Goal: Find specific page/section: Find specific page/section

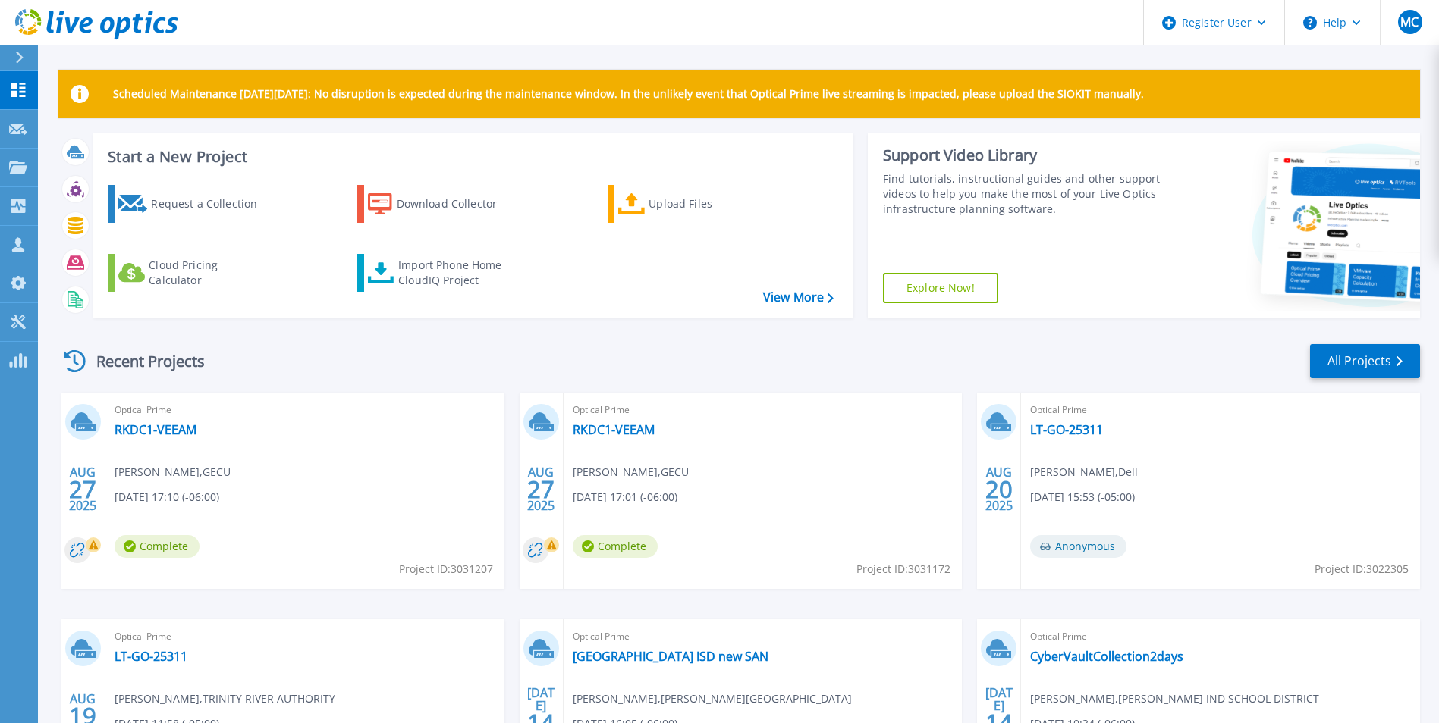
click at [191, 337] on div "Recent Projects All Projects AUG 27 2025 Optical Prime RKDC1-VEEAM Hector Santi…" at bounding box center [738, 595] width 1361 height 528
click at [1308, 372] on div "Recent Projects All Projects" at bounding box center [738, 362] width 1361 height 38
click at [1334, 369] on link "All Projects" at bounding box center [1365, 361] width 110 height 34
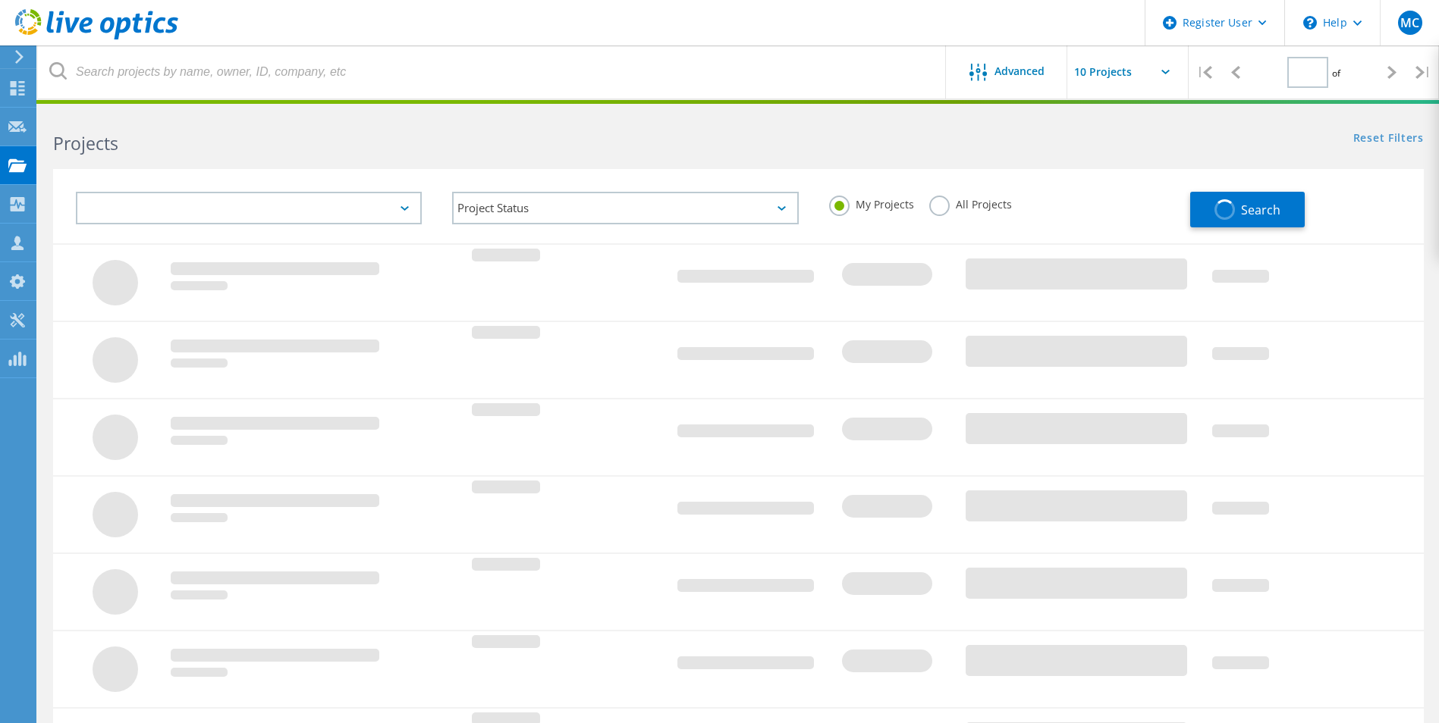
type input "1"
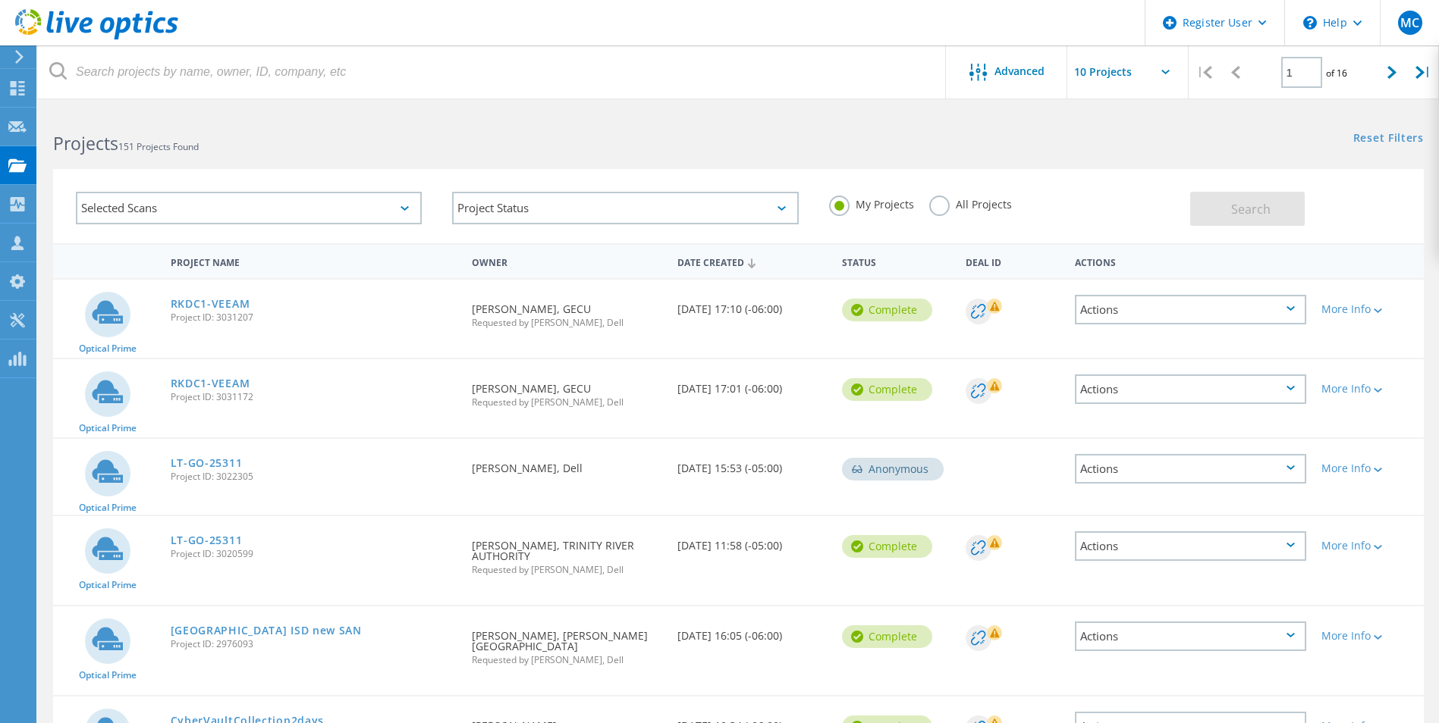
click at [944, 199] on label "All Projects" at bounding box center [970, 203] width 83 height 14
click at [0, 0] on input "All Projects" at bounding box center [0, 0] width 0 height 0
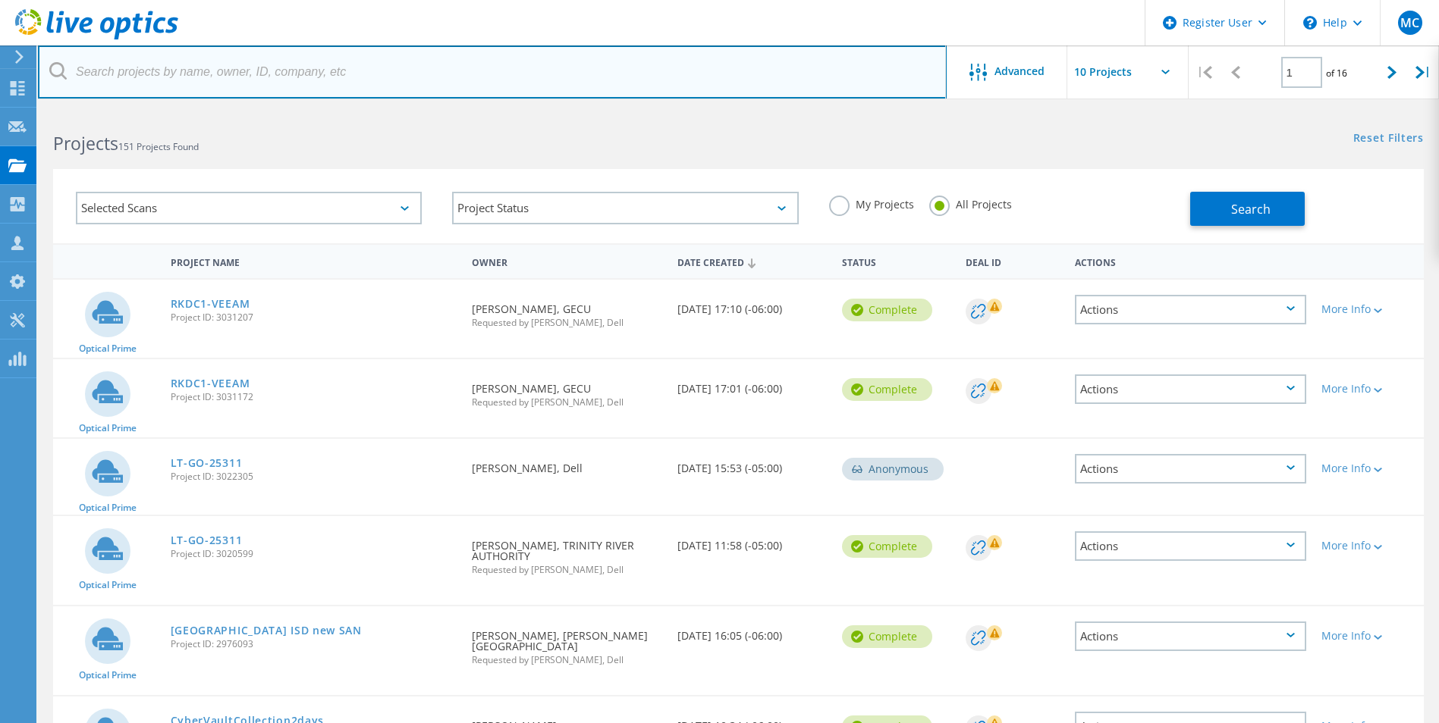
click at [248, 56] on input "text" at bounding box center [492, 72] width 908 height 53
paste input "GRAPEVINE-COLLEYVILLE IND SCOOL DISTRICT"
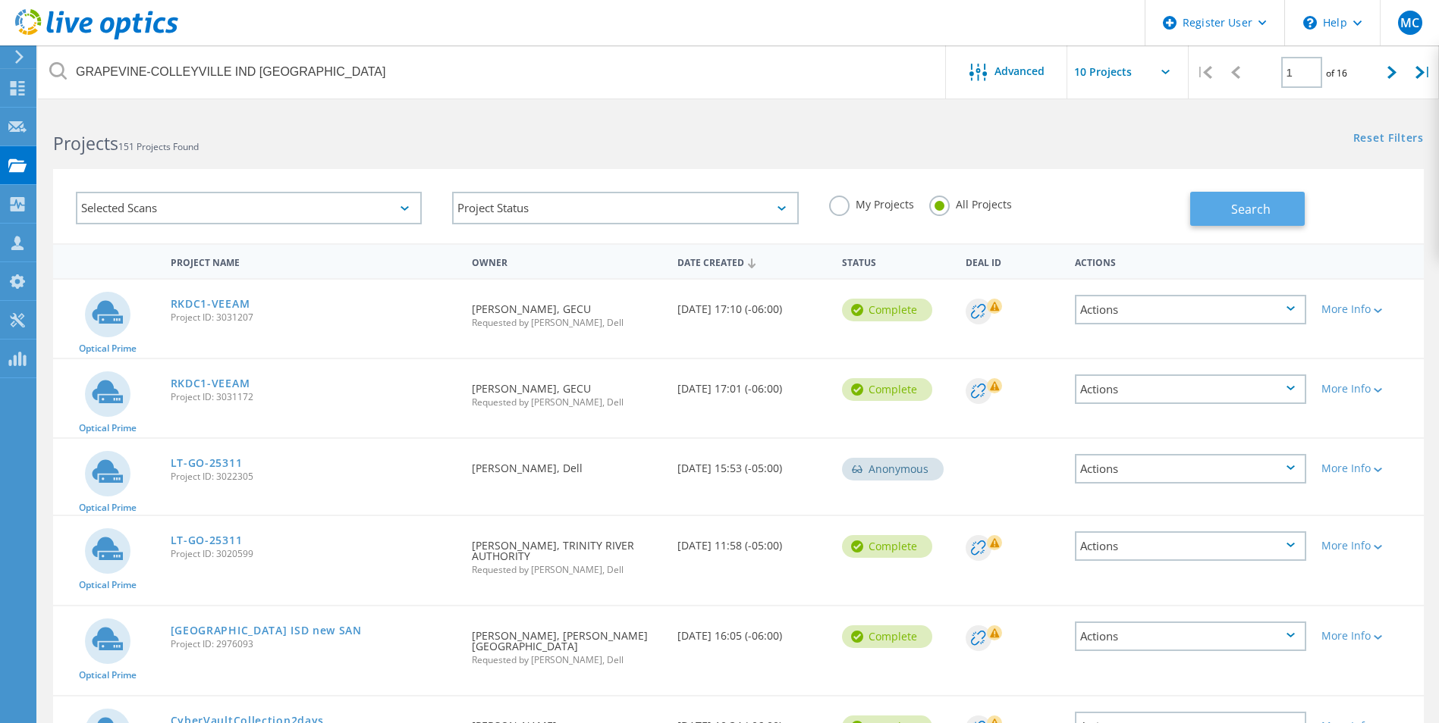
click at [1255, 212] on span "Search" at bounding box center [1250, 209] width 39 height 17
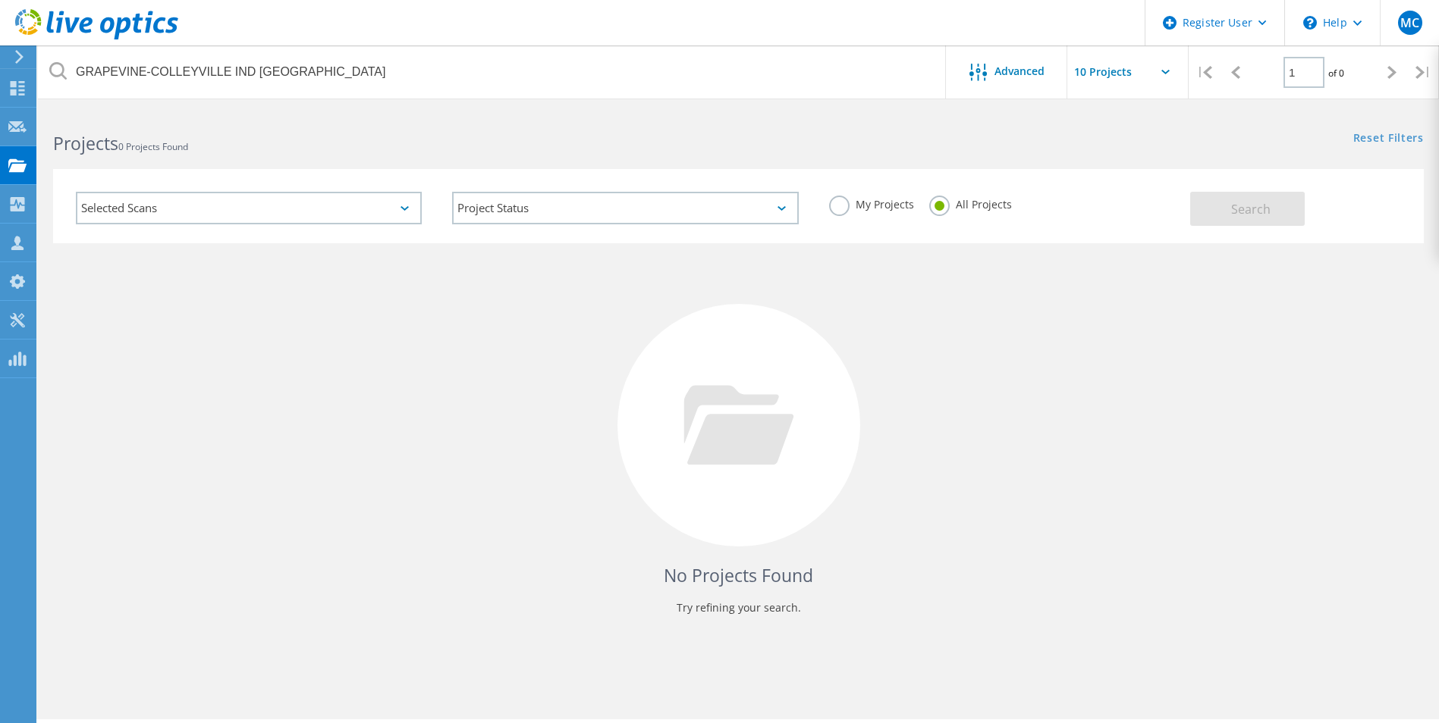
click at [1299, 364] on div "No Projects Found Try refining your search." at bounding box center [738, 439] width 1370 height 392
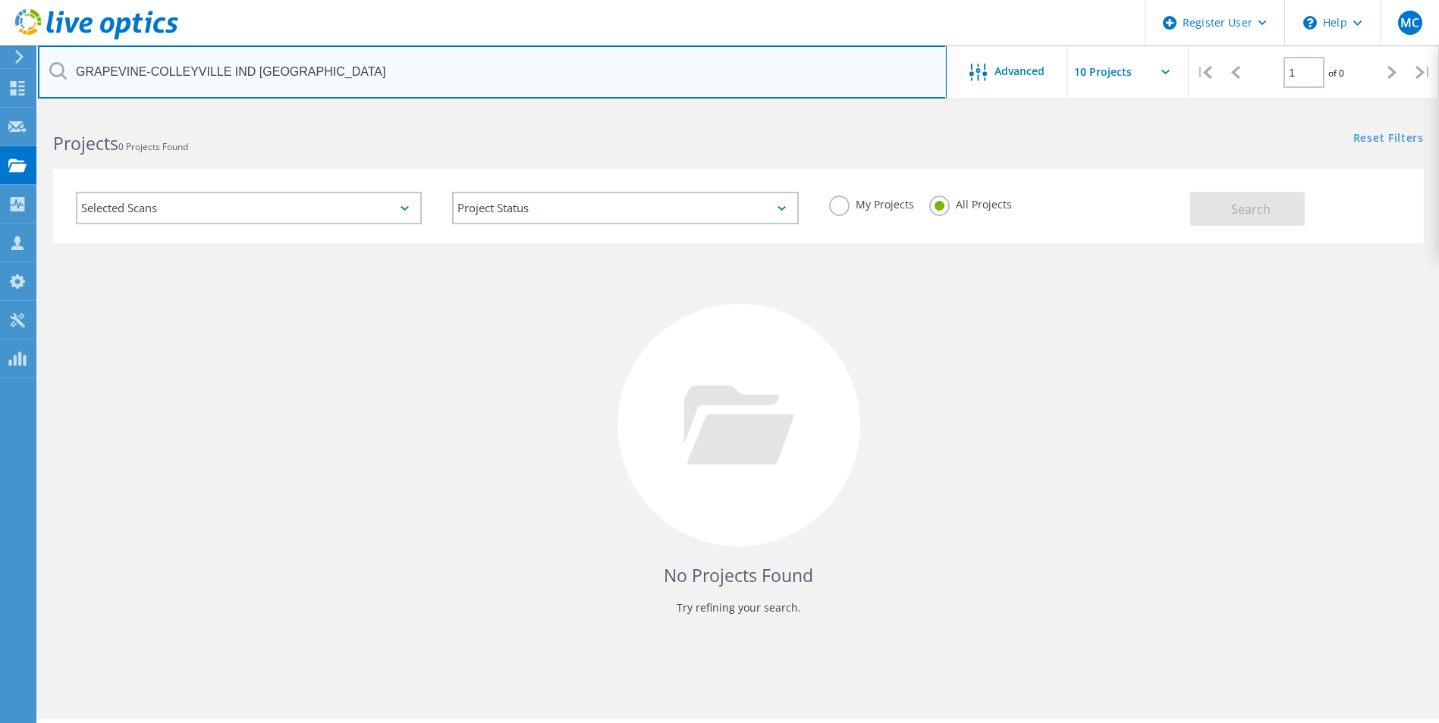
drag, startPoint x: 310, startPoint y: 54, endPoint x: -71, endPoint y: 10, distance: 383.2
click at [0, 10] on html "Register User \n Help Explore Helpful Articles Contact Support MC Dell User Mat…" at bounding box center [719, 382] width 1439 height 765
paste input "[PERSON_NAME][EMAIL_ADDRESS][PERSON_NAME][DOMAIN_NAME]"
type input "[PERSON_NAME][EMAIL_ADDRESS][PERSON_NAME][DOMAIN_NAME]"
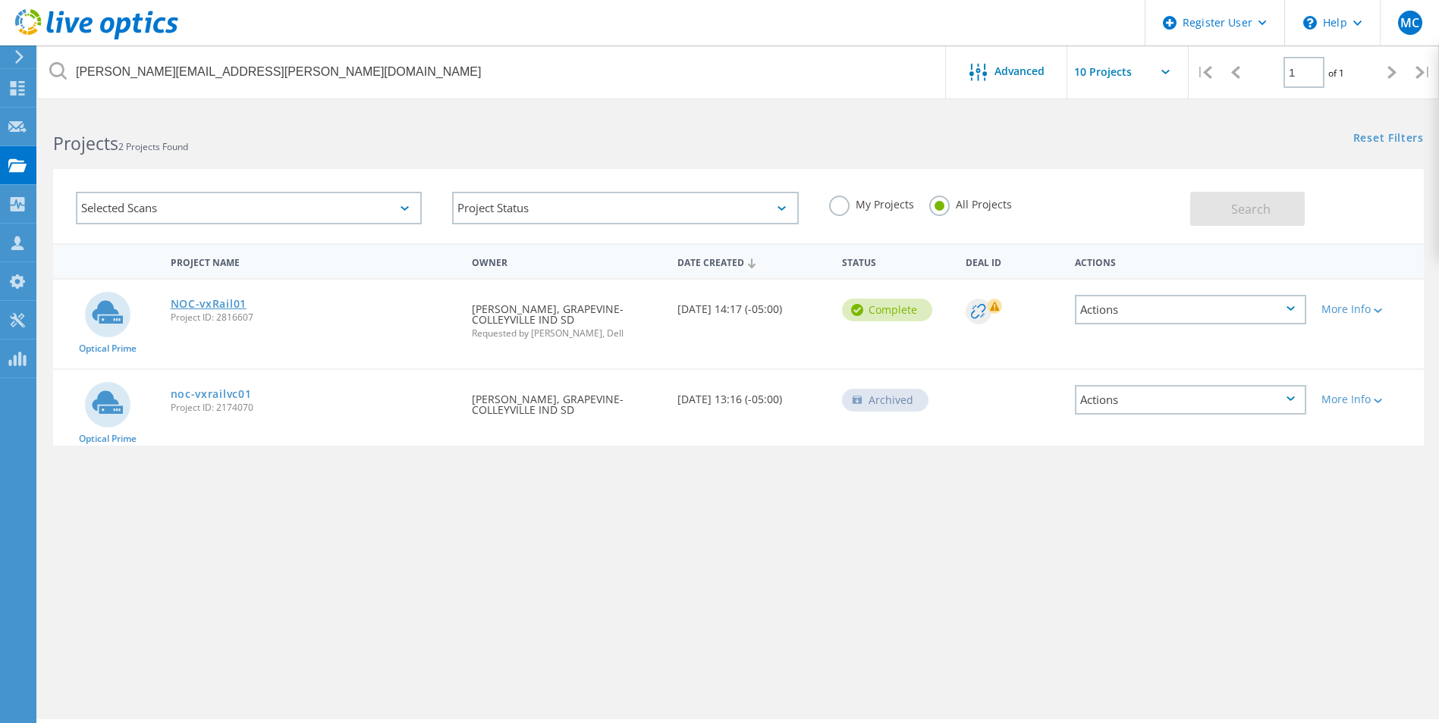
click at [225, 299] on link "NOC-vxRail01" at bounding box center [209, 304] width 76 height 11
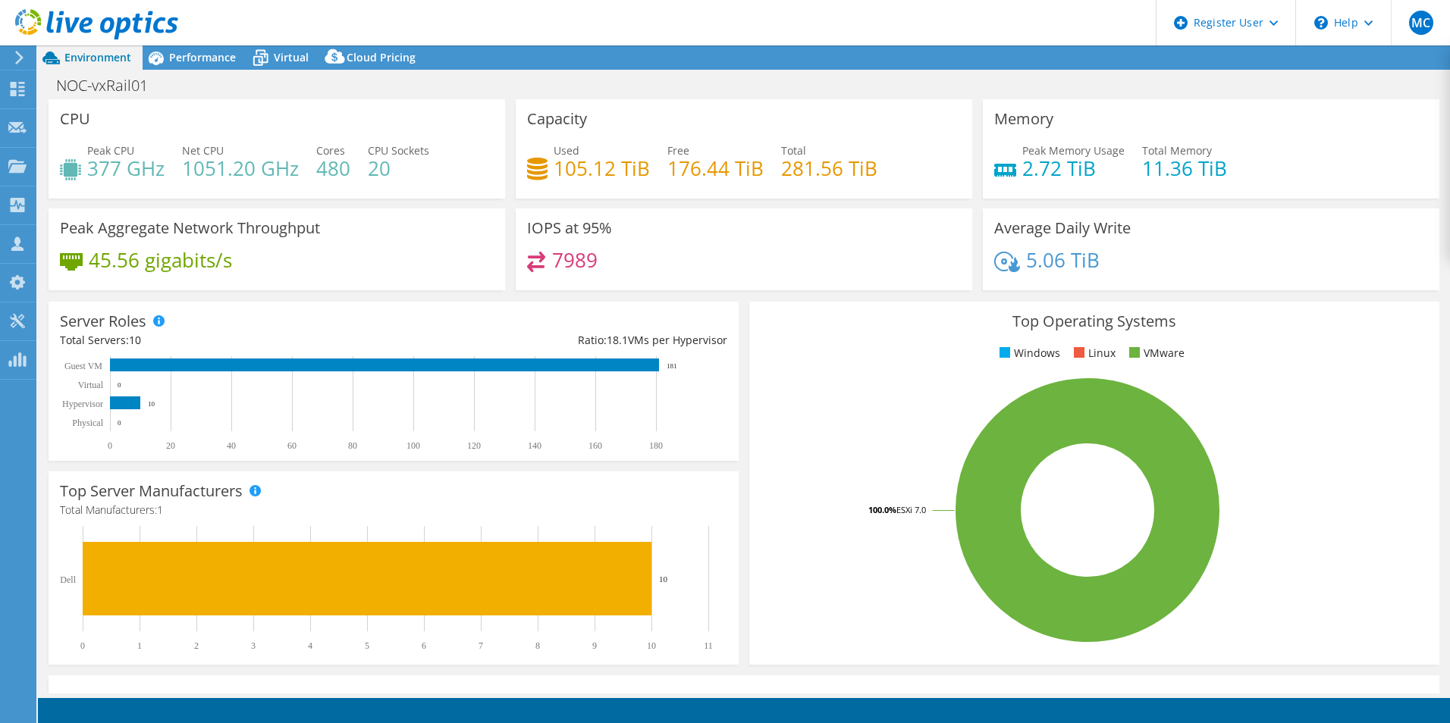
select select "USD"
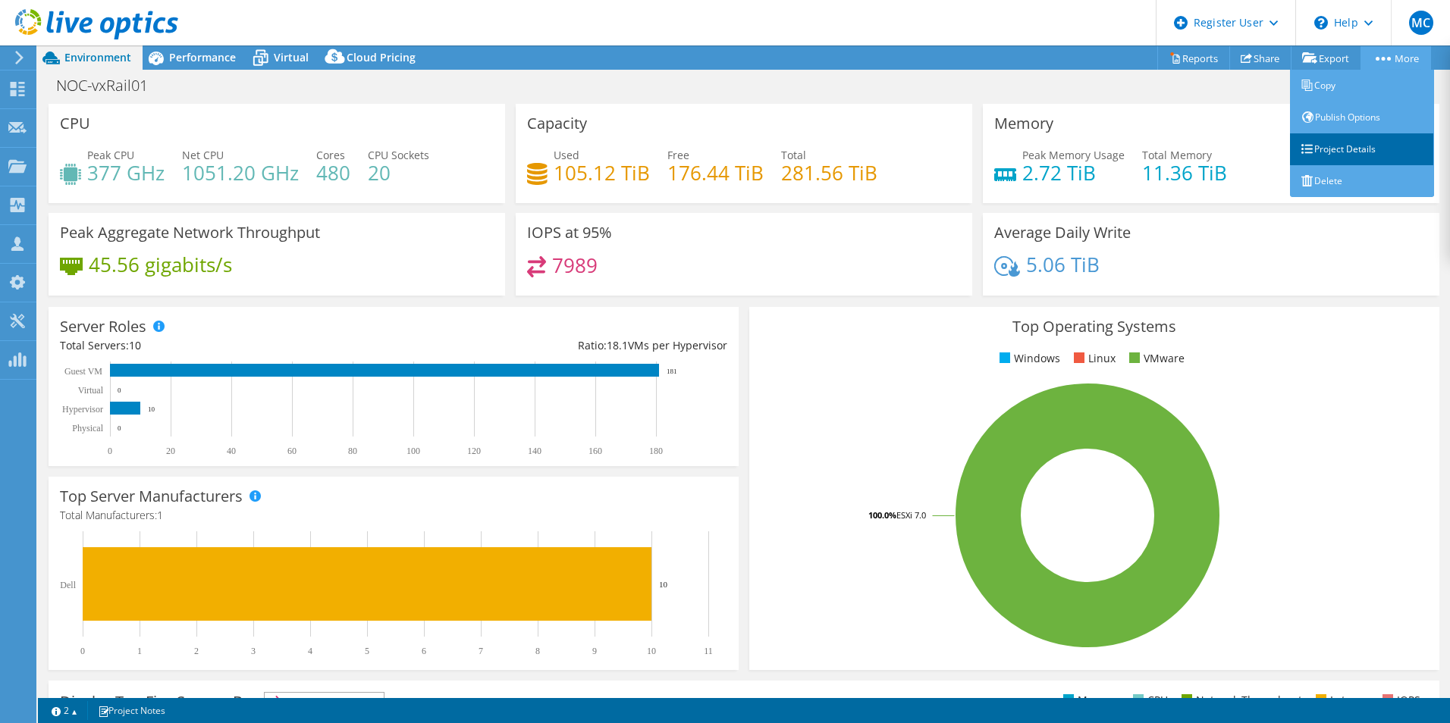
click at [1332, 150] on link "Project Details" at bounding box center [1362, 149] width 144 height 32
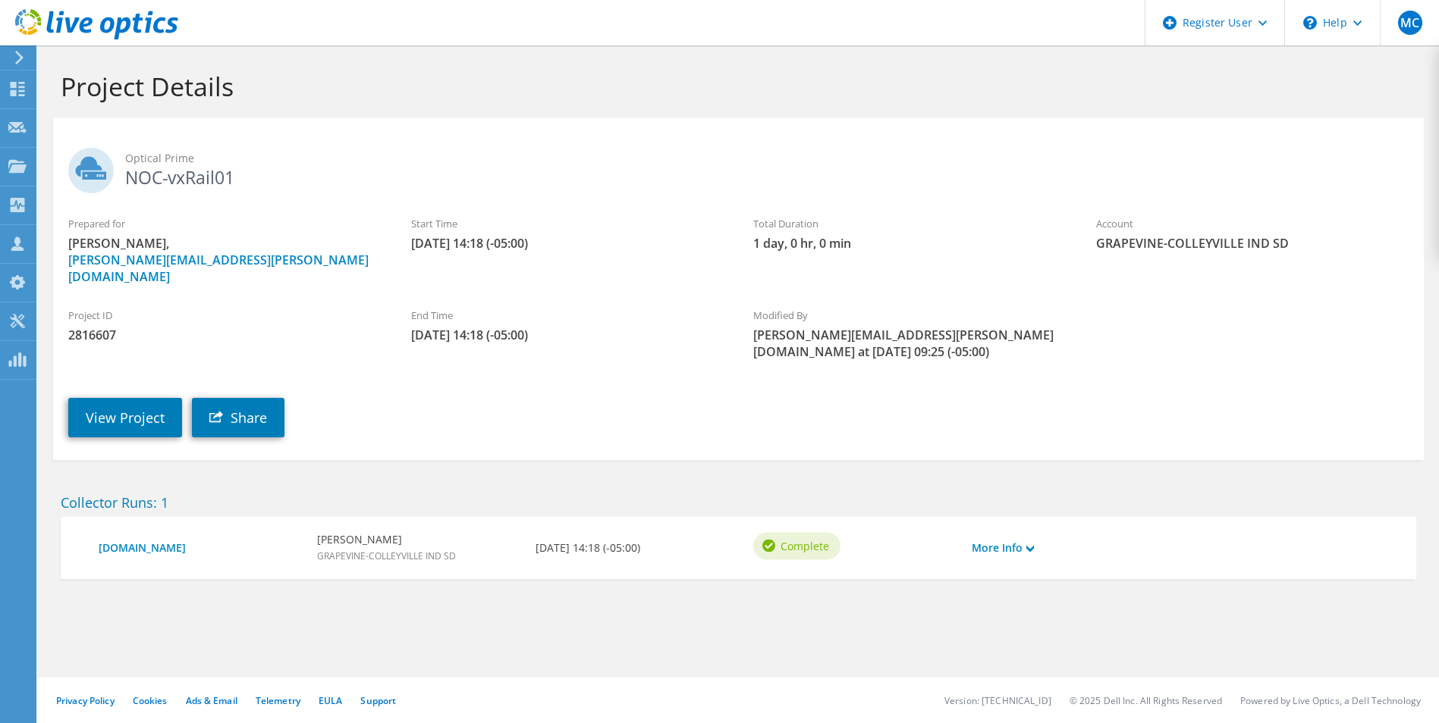
click at [206, 629] on section "Project Details Optical Prime NOC-vxRail01 Prepared for [PERSON_NAME], [PERSON_…" at bounding box center [738, 358] width 1401 height 625
click at [128, 398] on link "View Project" at bounding box center [125, 417] width 114 height 39
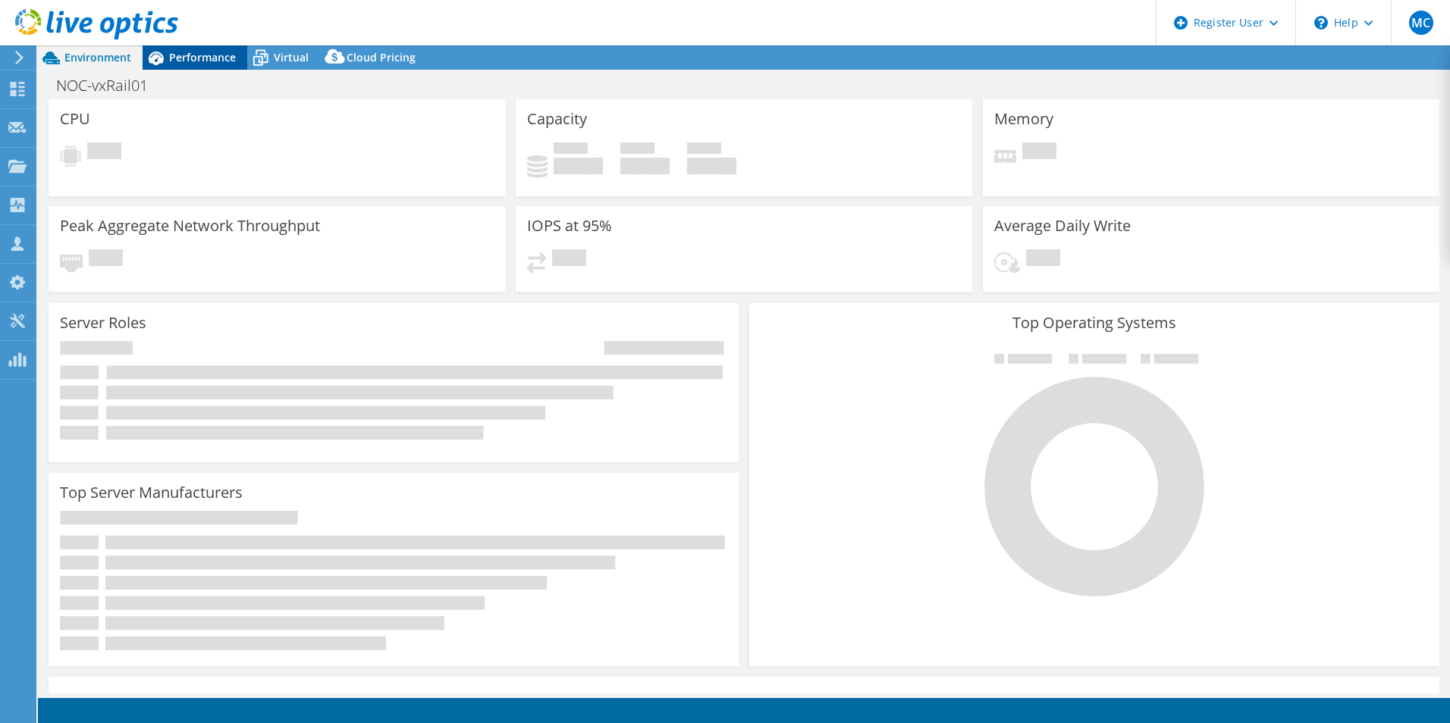
click at [181, 54] on span "Performance" at bounding box center [202, 57] width 67 height 14
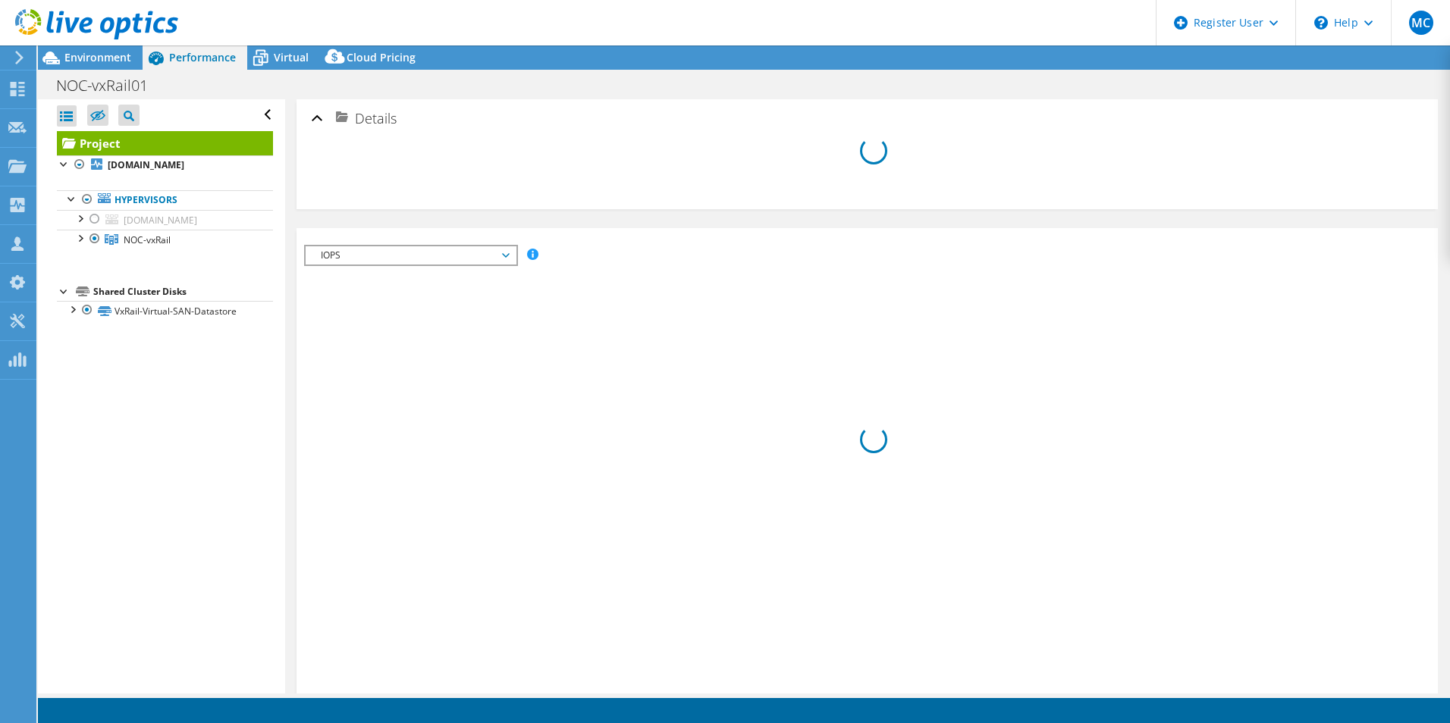
select select "USD"
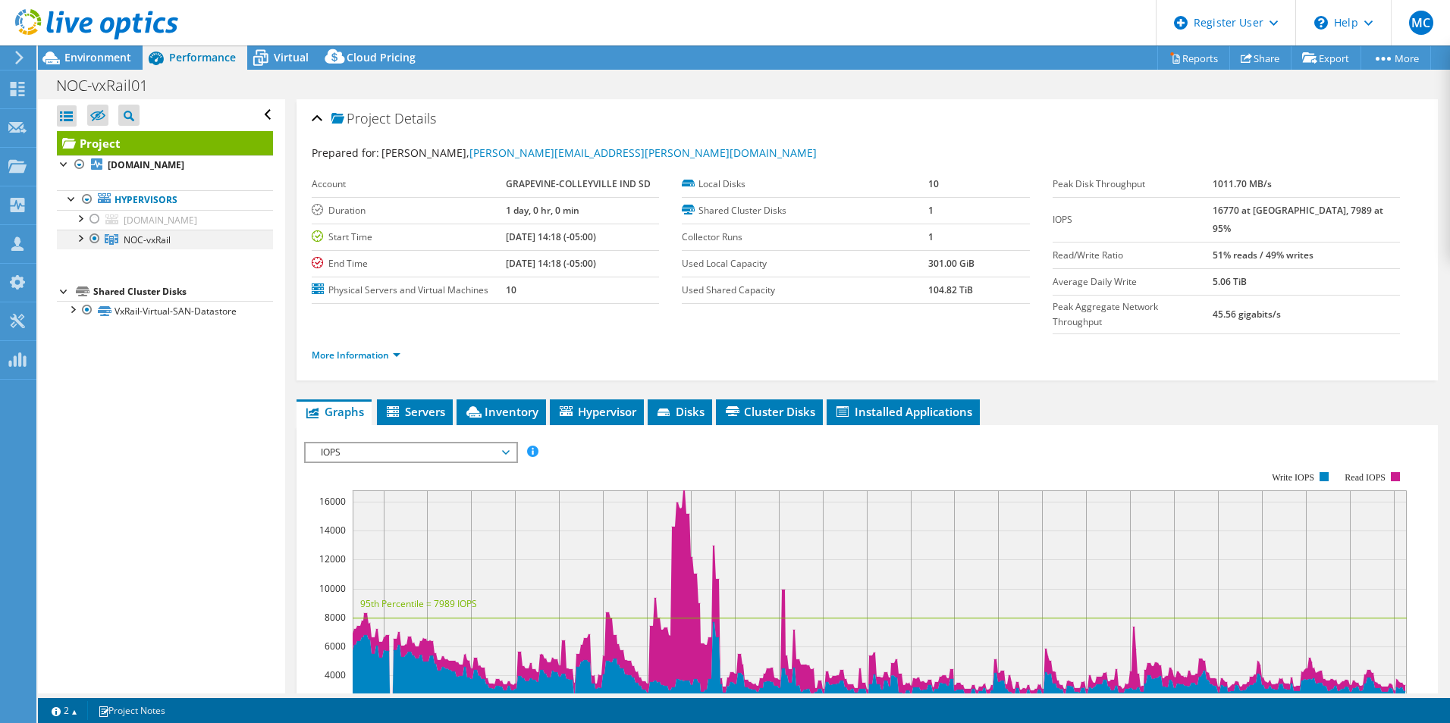
click at [84, 240] on div at bounding box center [79, 237] width 15 height 15
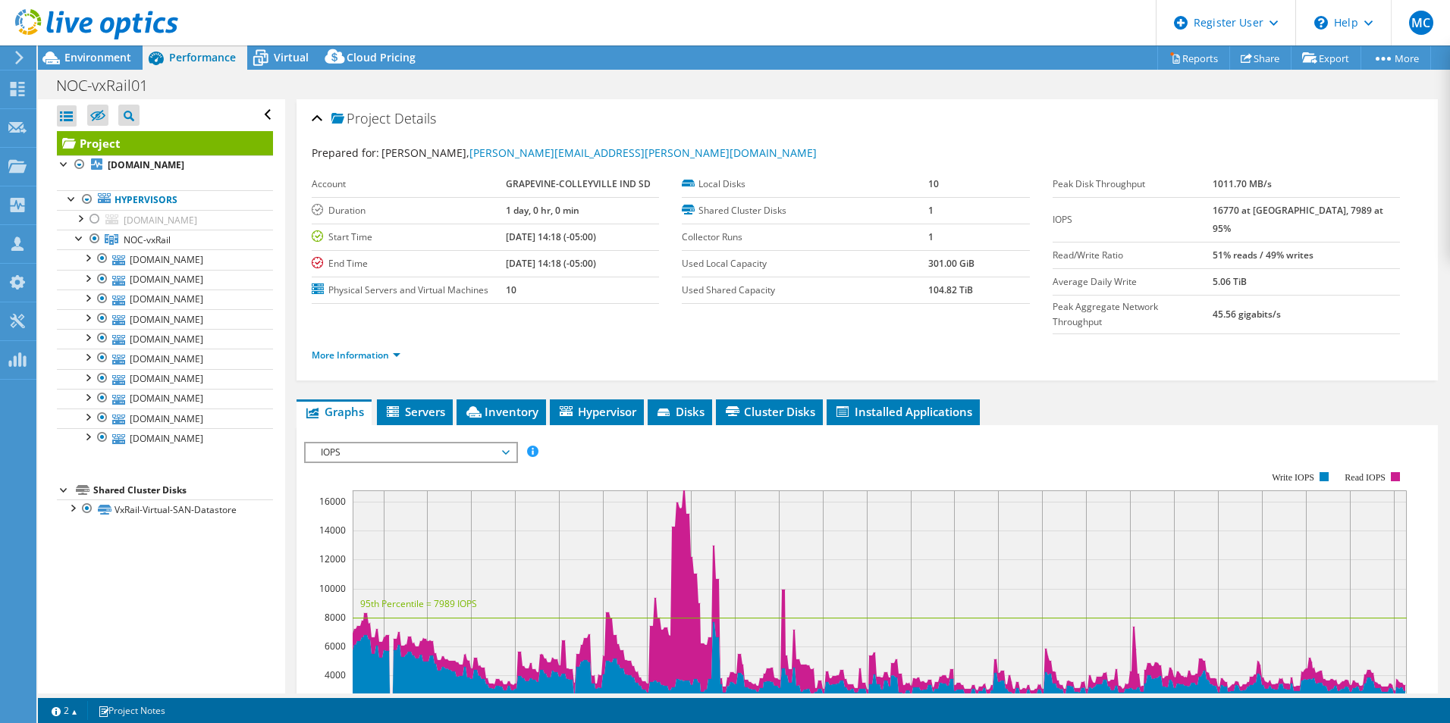
click at [212, 591] on div "Open All Close All Hide Excluded Nodes Project Tree Filter" at bounding box center [161, 396] width 246 height 595
click at [71, 55] on span "Environment" at bounding box center [97, 57] width 67 height 14
